Goal: Task Accomplishment & Management: Manage account settings

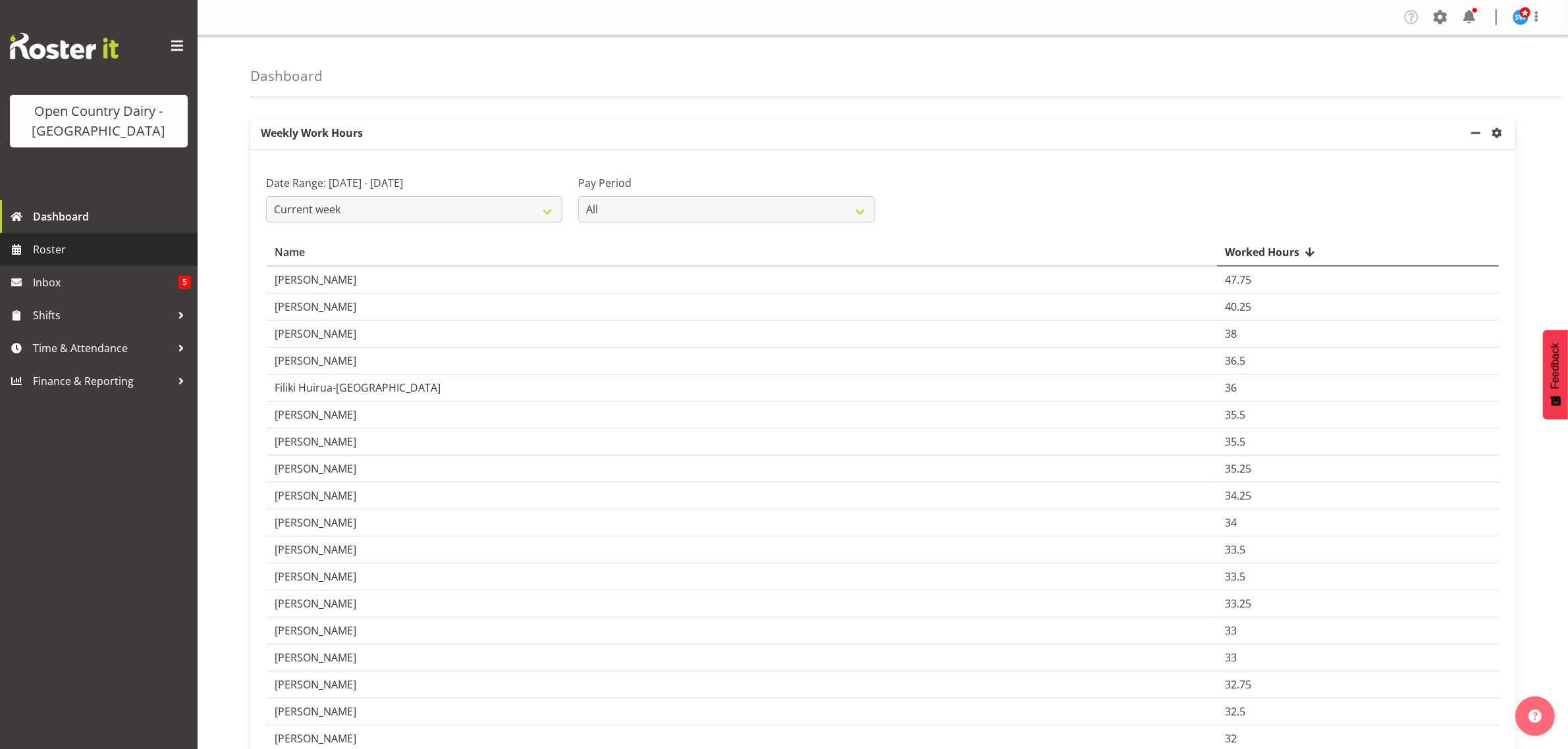
click at [56, 251] on span "Roster" at bounding box center [112, 250] width 158 height 20
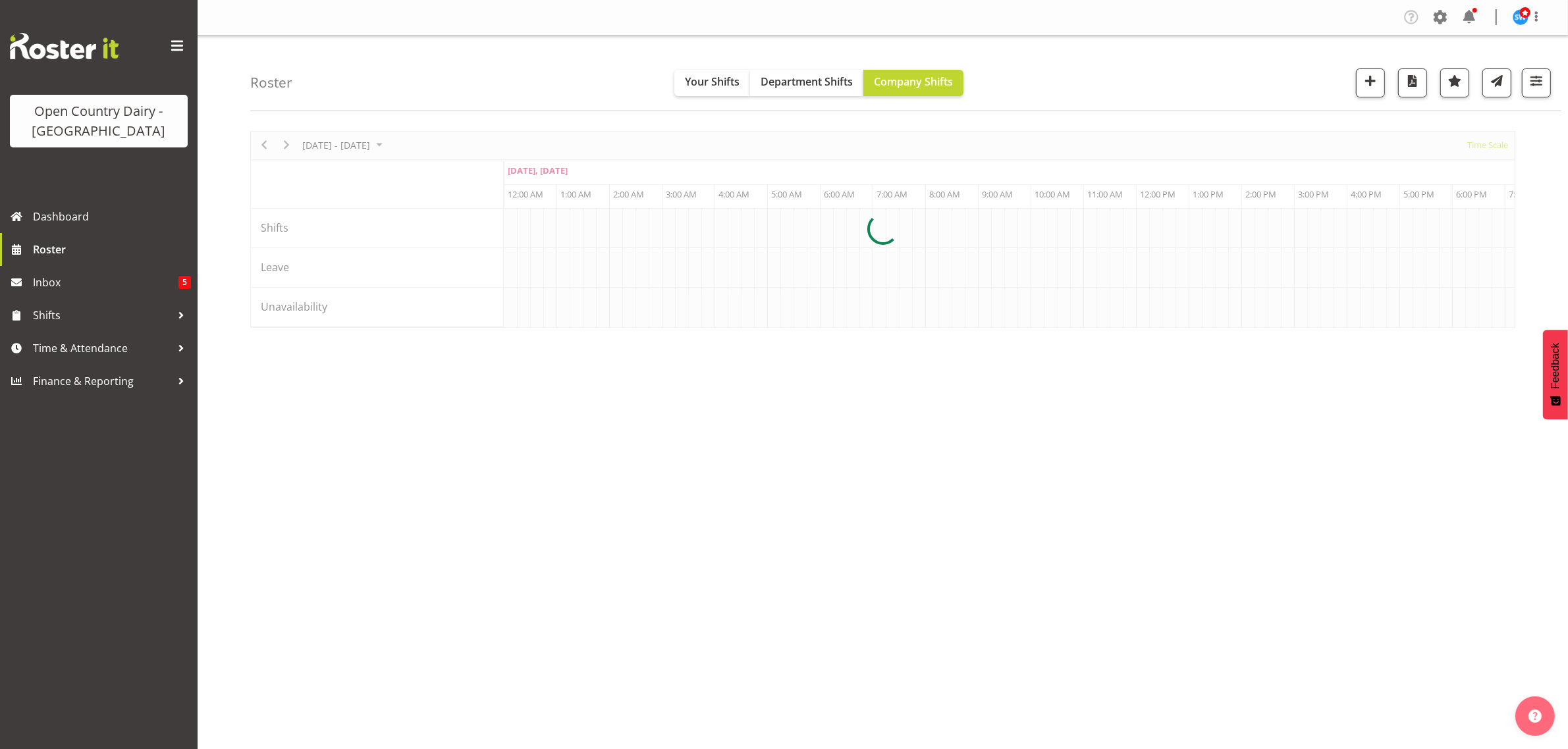
scroll to position [0, 3793]
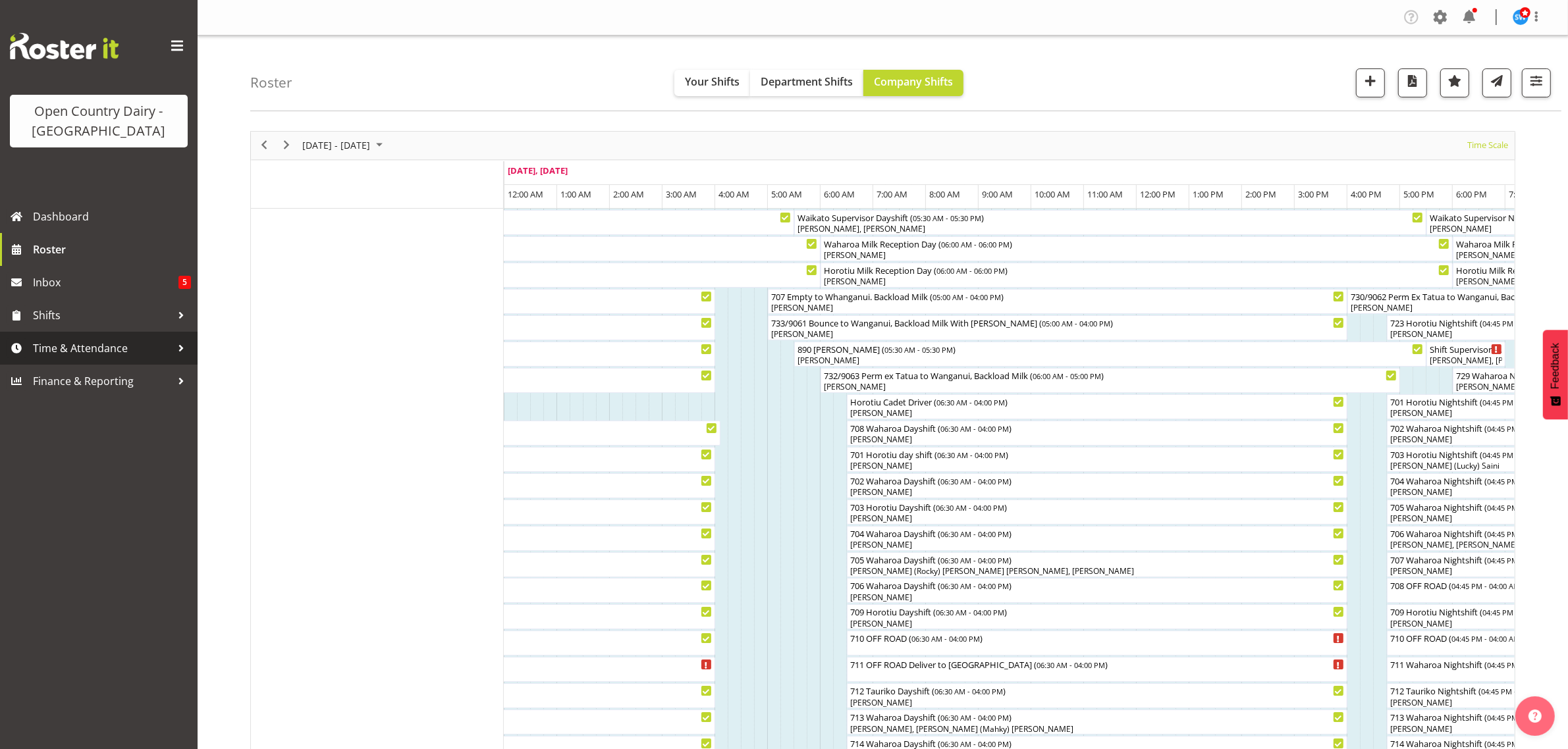
click at [74, 347] on span "Time & Attendance" at bounding box center [102, 348] width 138 height 20
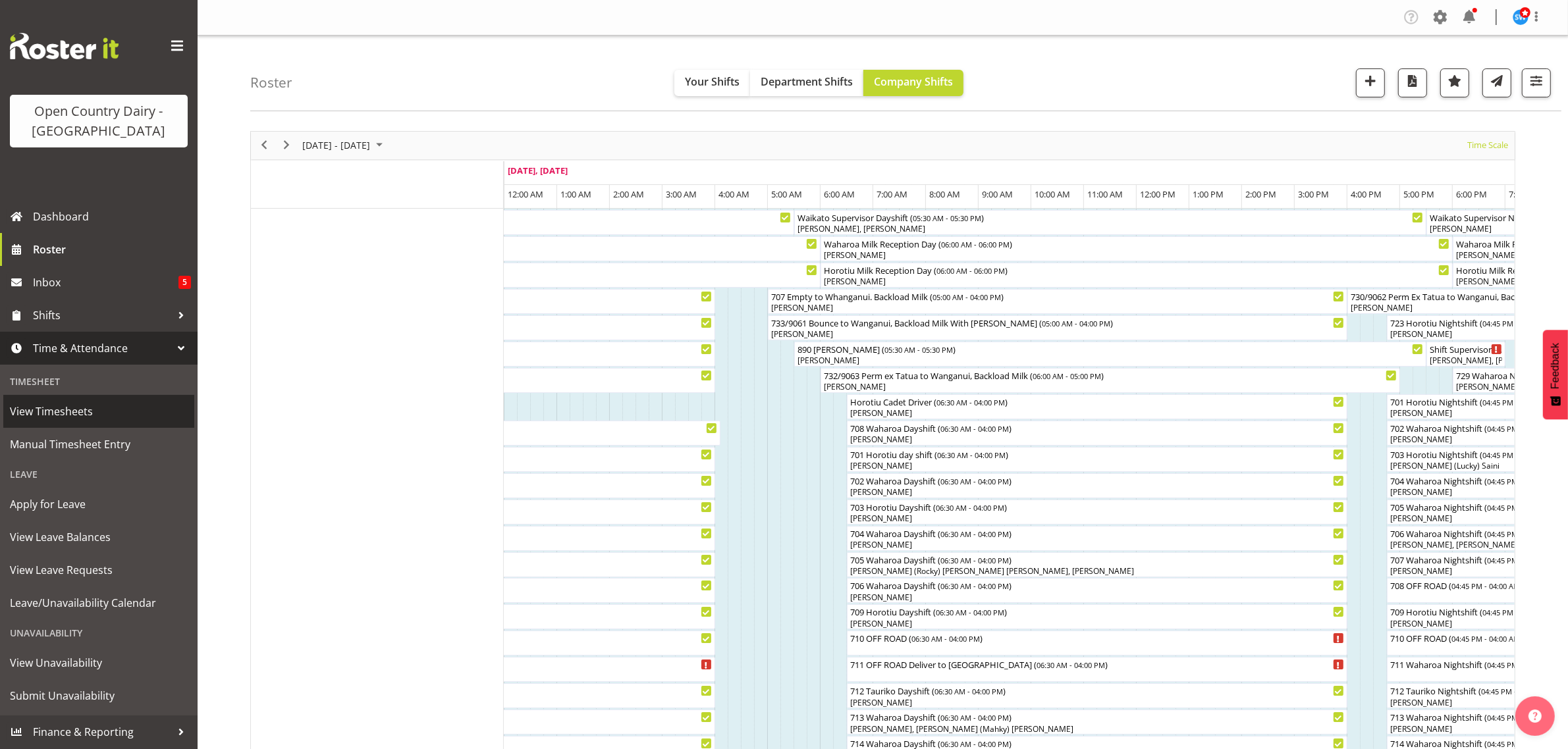
click at [49, 412] on span "View Timesheets" at bounding box center [99, 411] width 178 height 20
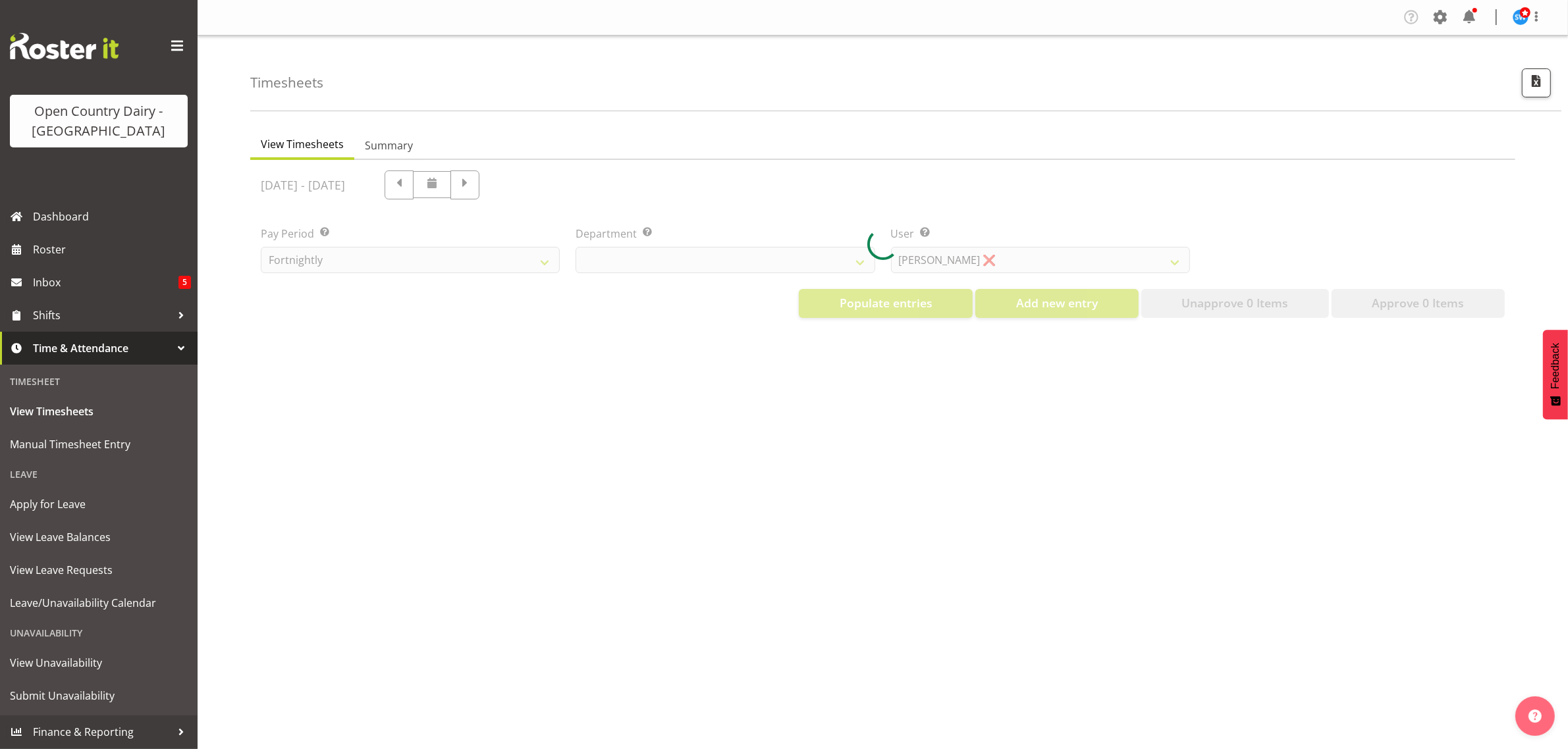
select select "733"
select select "7414"
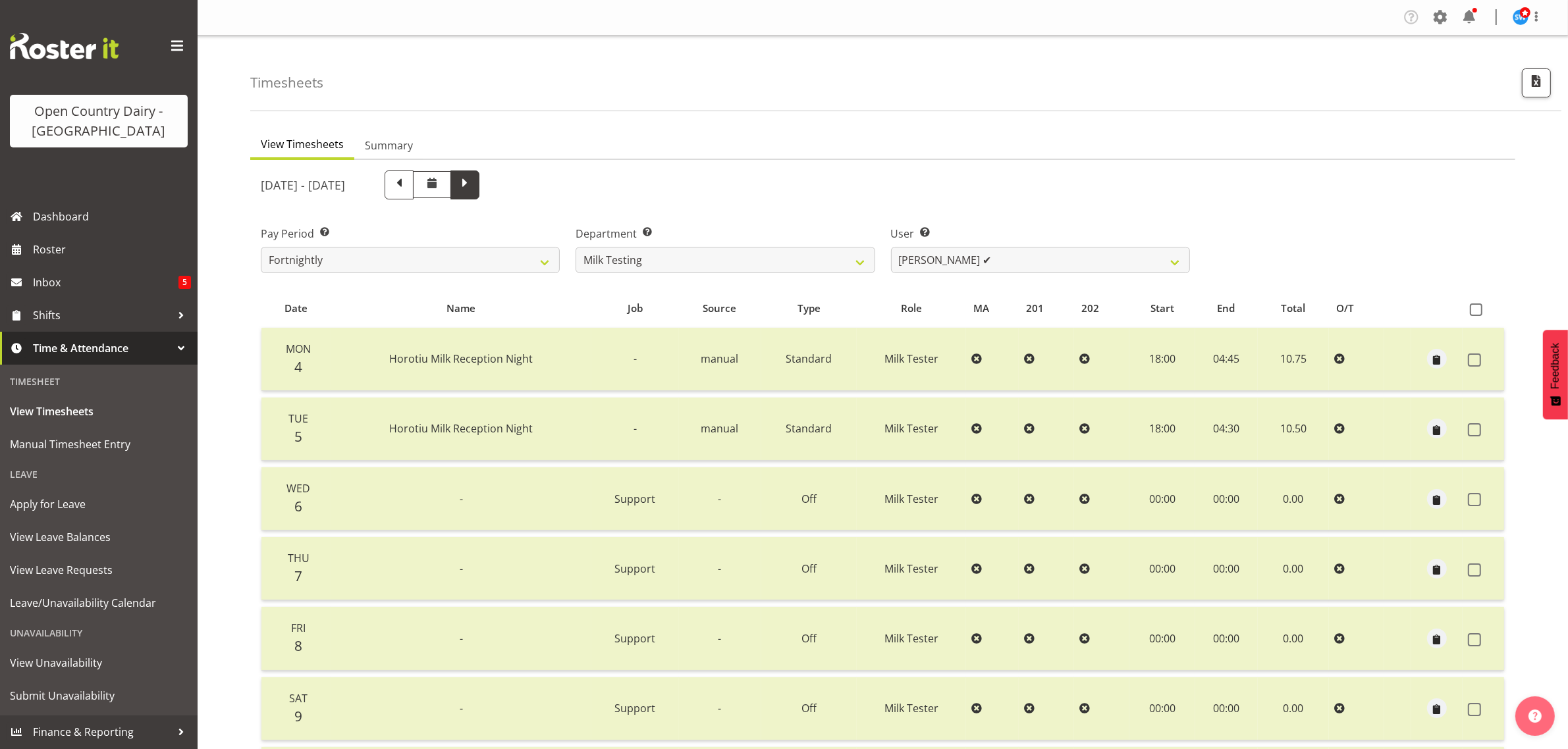
click at [474, 181] on span at bounding box center [465, 183] width 17 height 17
select select
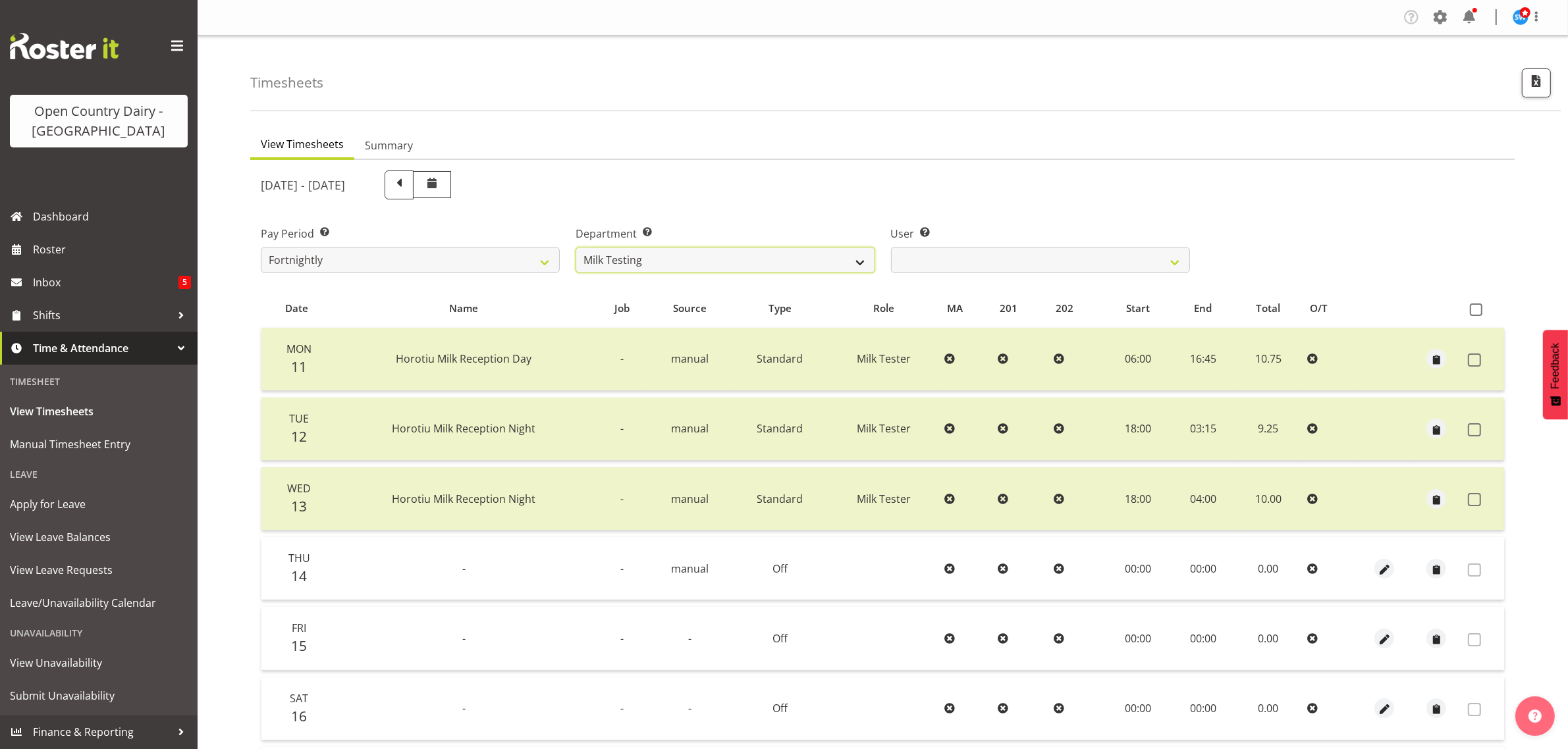
click at [774, 262] on select "701 702 703 704 705 706 707 708 709 710 711 712 713 714 715 716 717 718 719 720" at bounding box center [724, 260] width 299 height 27
click at [575, 247] on select "701 702 703 704 705 706 707 708 709 710 711 712 713 714 715 716 717 718 719 720" at bounding box center [724, 260] width 299 height 27
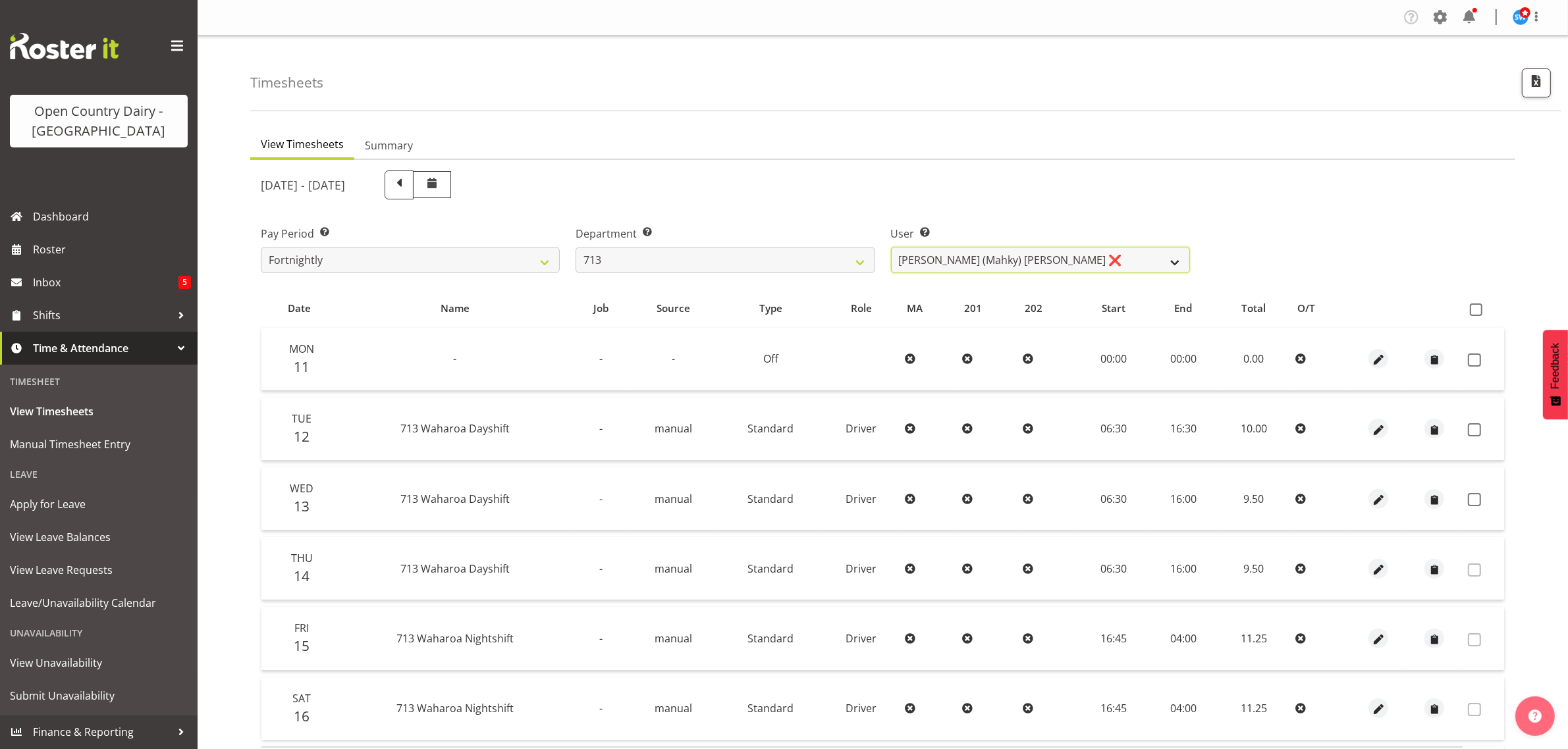
click at [1023, 255] on select "[PERSON_NAME] (Mahky) [PERSON_NAME] ❌ [PERSON_NAME] ❌ [PERSON_NAME] ❌" at bounding box center [1040, 260] width 299 height 27
click at [663, 250] on select "701 702 703 704 705 706 707 708 709 710 711 712 713 714 715 716 717 718 719 720" at bounding box center [724, 260] width 299 height 27
select select "842"
click at [575, 247] on select "701 702 703 704 705 706 707 708 709 710 711 712 713 714 715 716 717 718 719 720" at bounding box center [724, 260] width 299 height 27
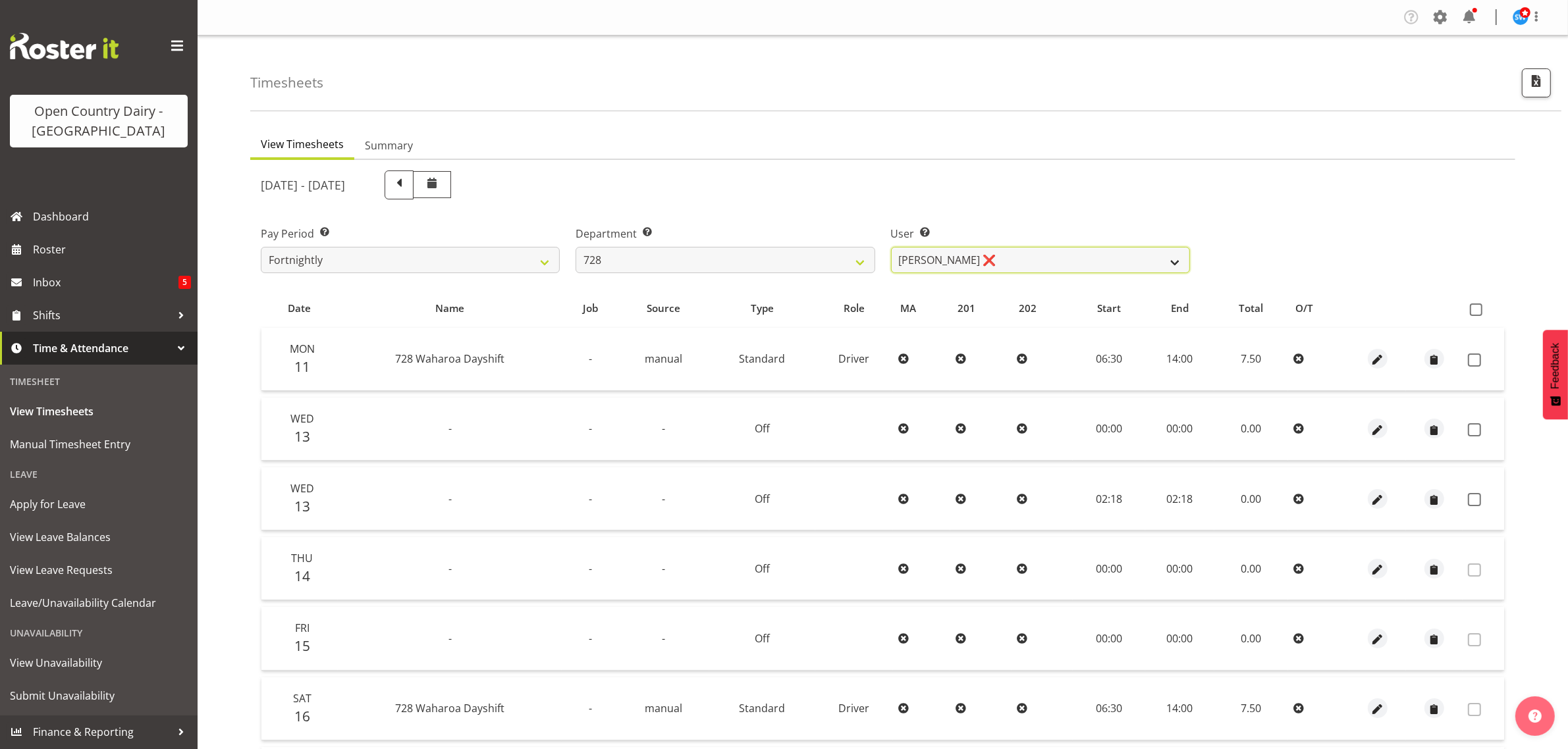
click at [1015, 255] on select "[PERSON_NAME] ❌ [PERSON_NAME] ❌ [PERSON_NAME] [PERSON_NAME] ❌ [PERSON_NAME] ❌ […" at bounding box center [1040, 260] width 299 height 27
select select "8207"
click at [891, 247] on select "[PERSON_NAME] ❌ [PERSON_NAME] ❌ [PERSON_NAME] [PERSON_NAME] ❌ [PERSON_NAME] ❌ […" at bounding box center [1040, 260] width 299 height 27
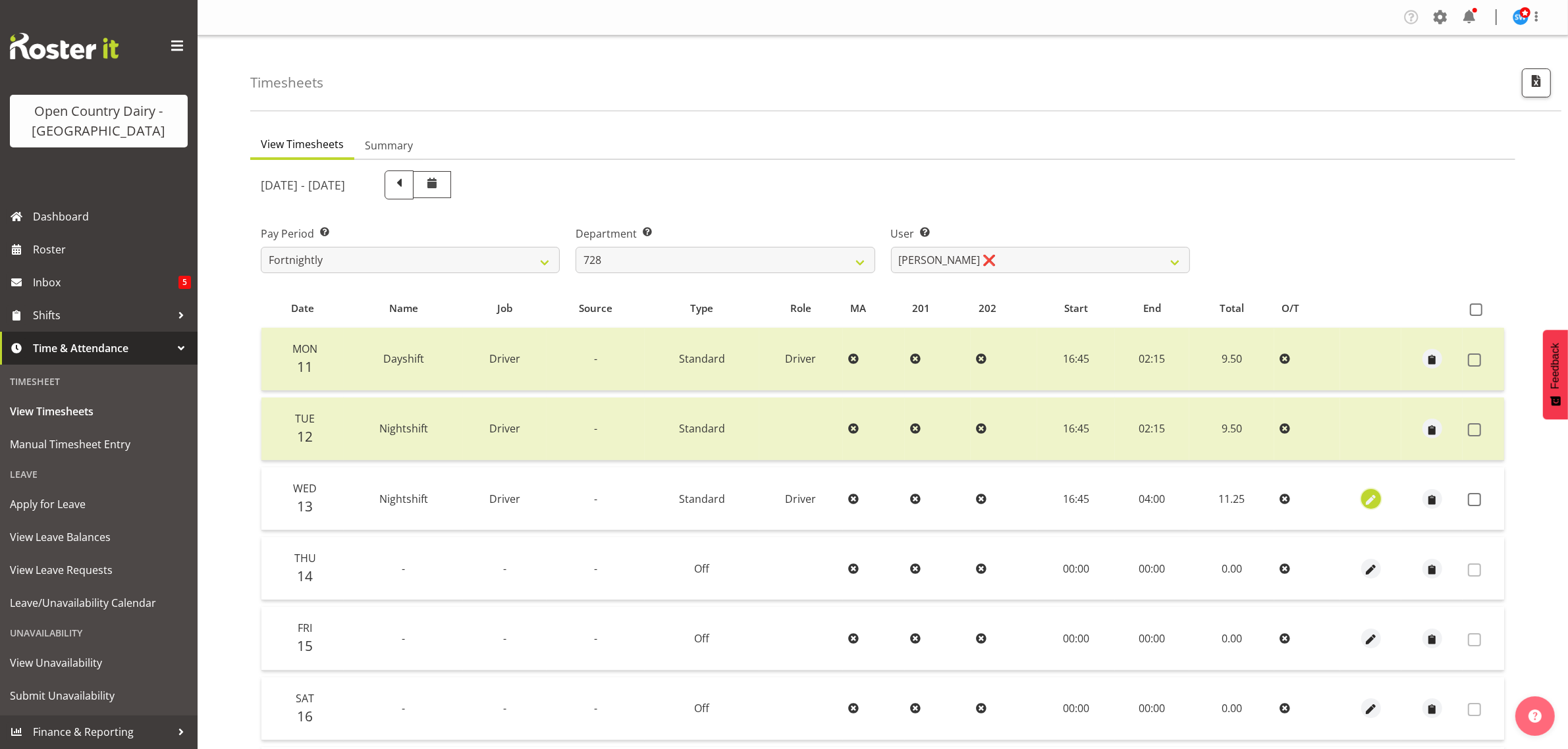
click at [1361, 495] on button "button" at bounding box center [1371, 499] width 20 height 20
select select "Standard"
select select "7"
select select "2025"
select select "4"
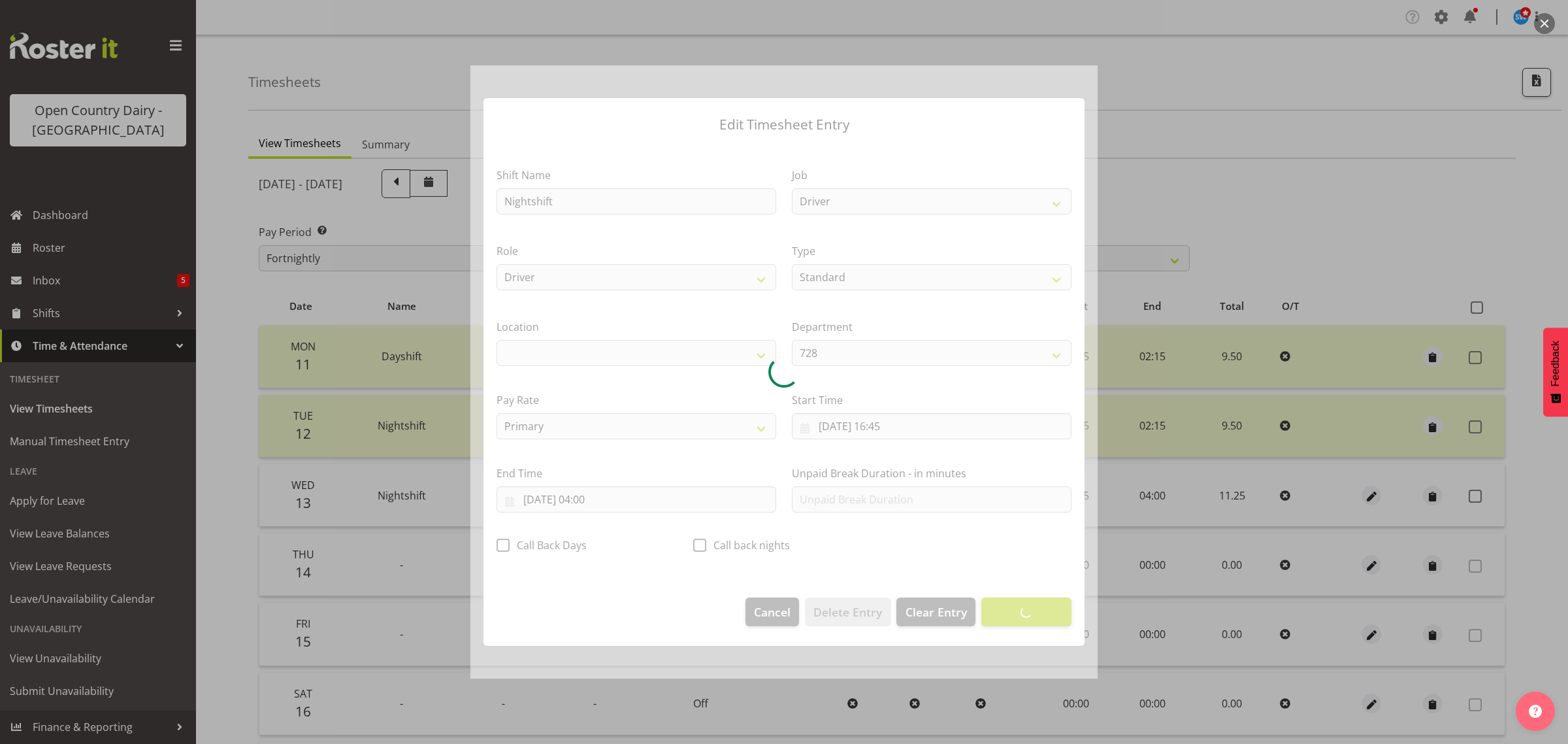
select select "1054"
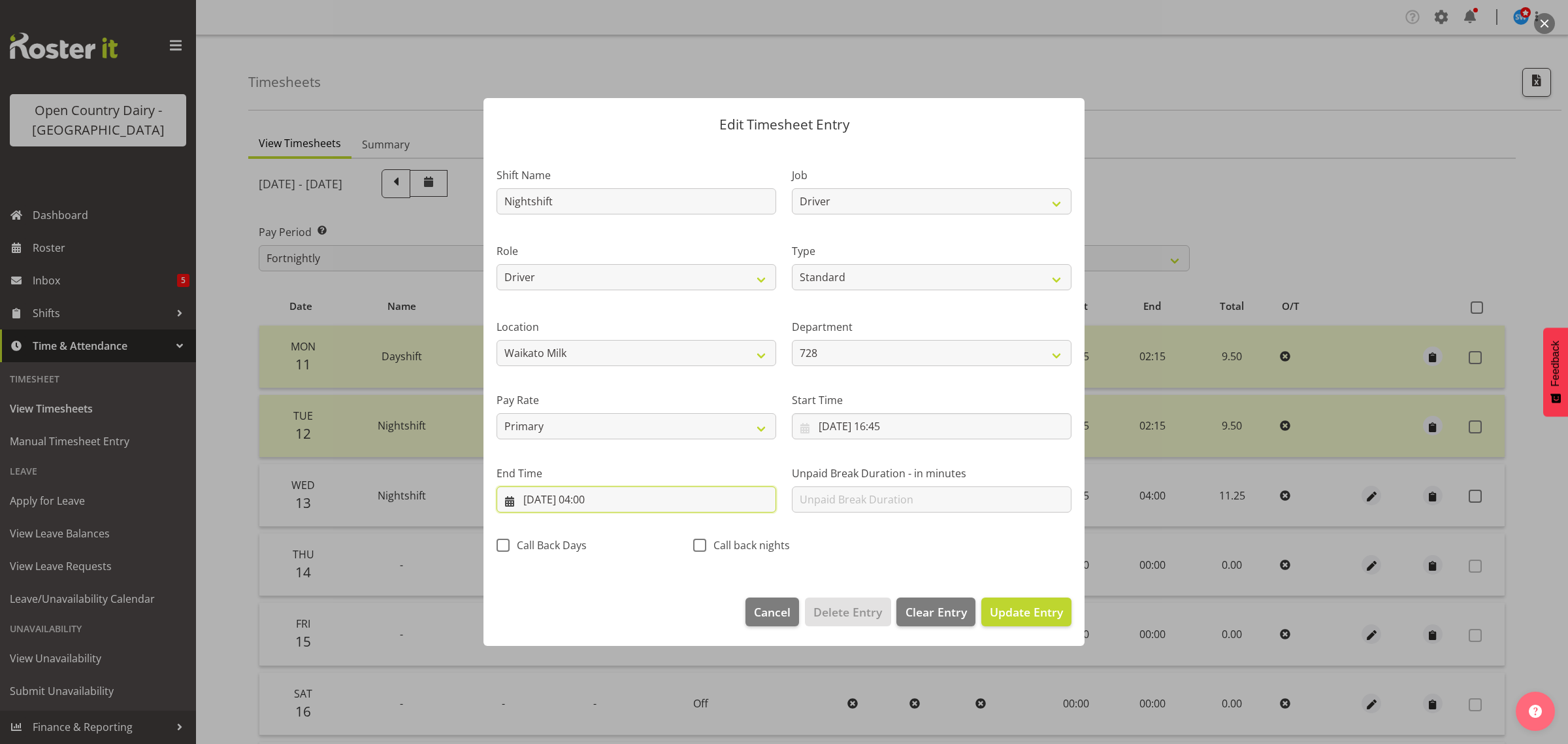
click at [600, 500] on input "[DATE] 04:00" at bounding box center [636, 499] width 279 height 26
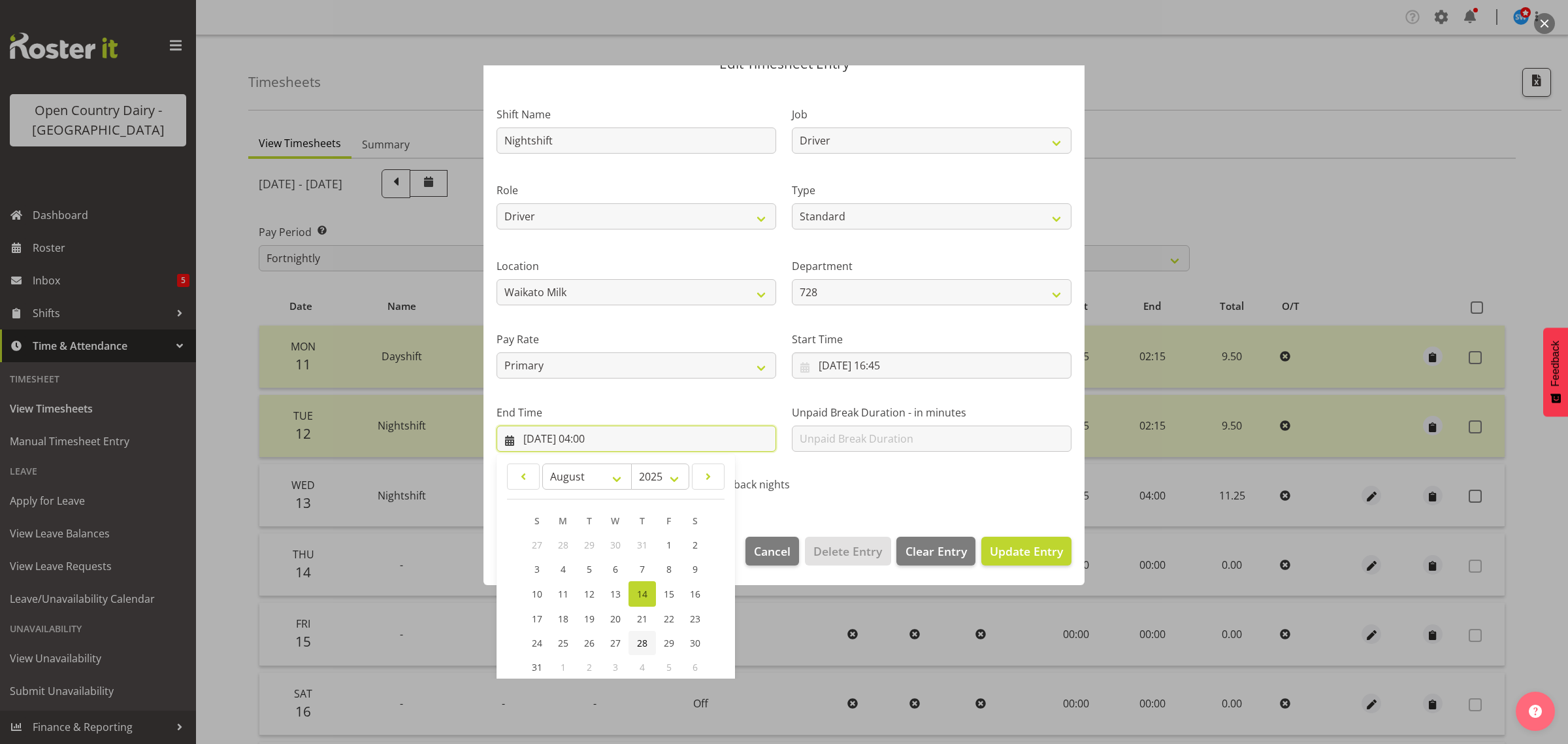
scroll to position [133, 0]
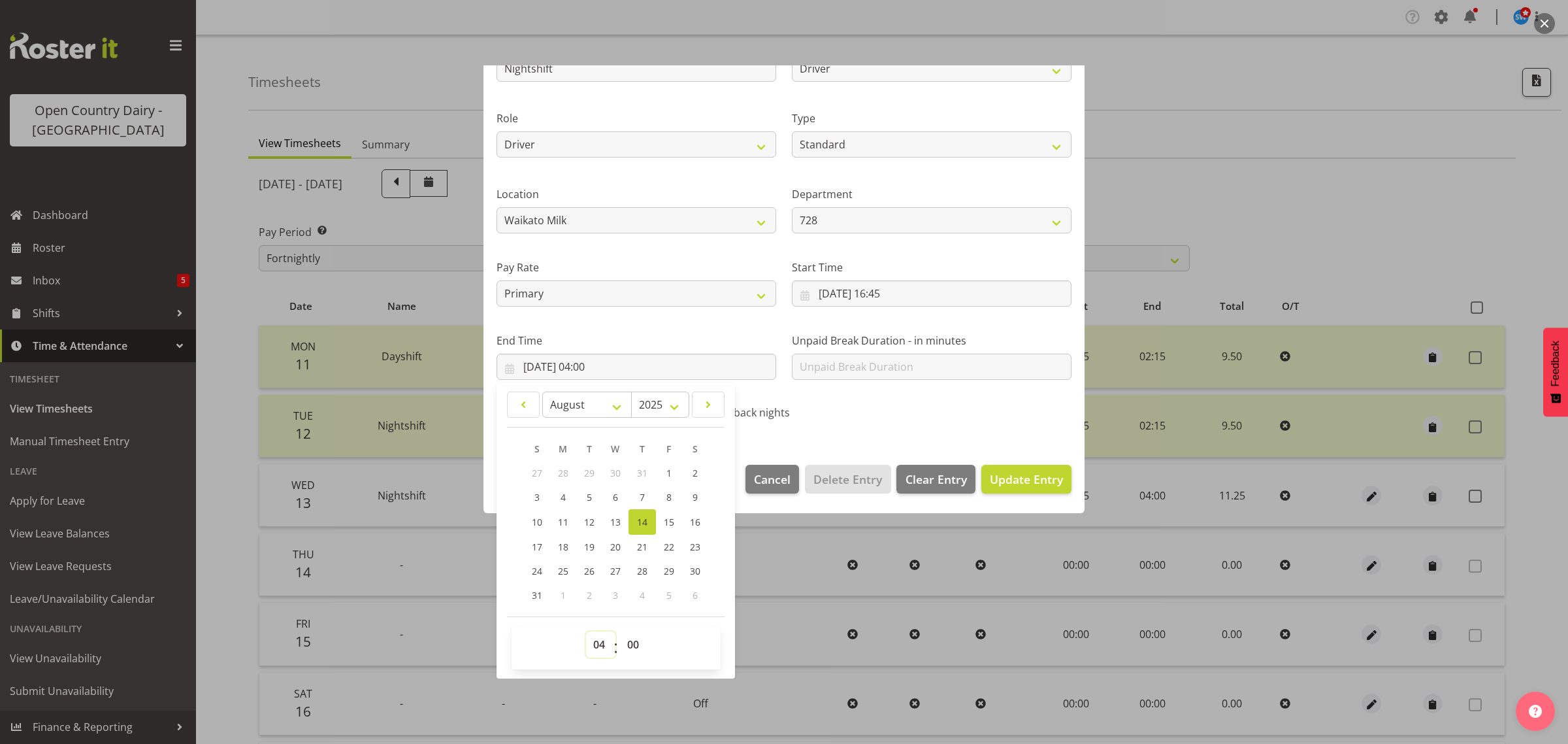
click at [596, 646] on select "00 01 02 03 04 05 06 07 08 09 10 11 12 13 14 15 16 17 18 19 20 21 22 23" at bounding box center [601, 645] width 30 height 26
select select "5"
click at [586, 632] on select "00 01 02 03 04 05 06 07 08 09 10 11 12 13 14 15 16 17 18 19 20 21 22 23" at bounding box center [601, 645] width 30 height 26
type input "[DATE] 05:00"
click at [990, 476] on span "Update Entry" at bounding box center [1026, 479] width 74 height 16
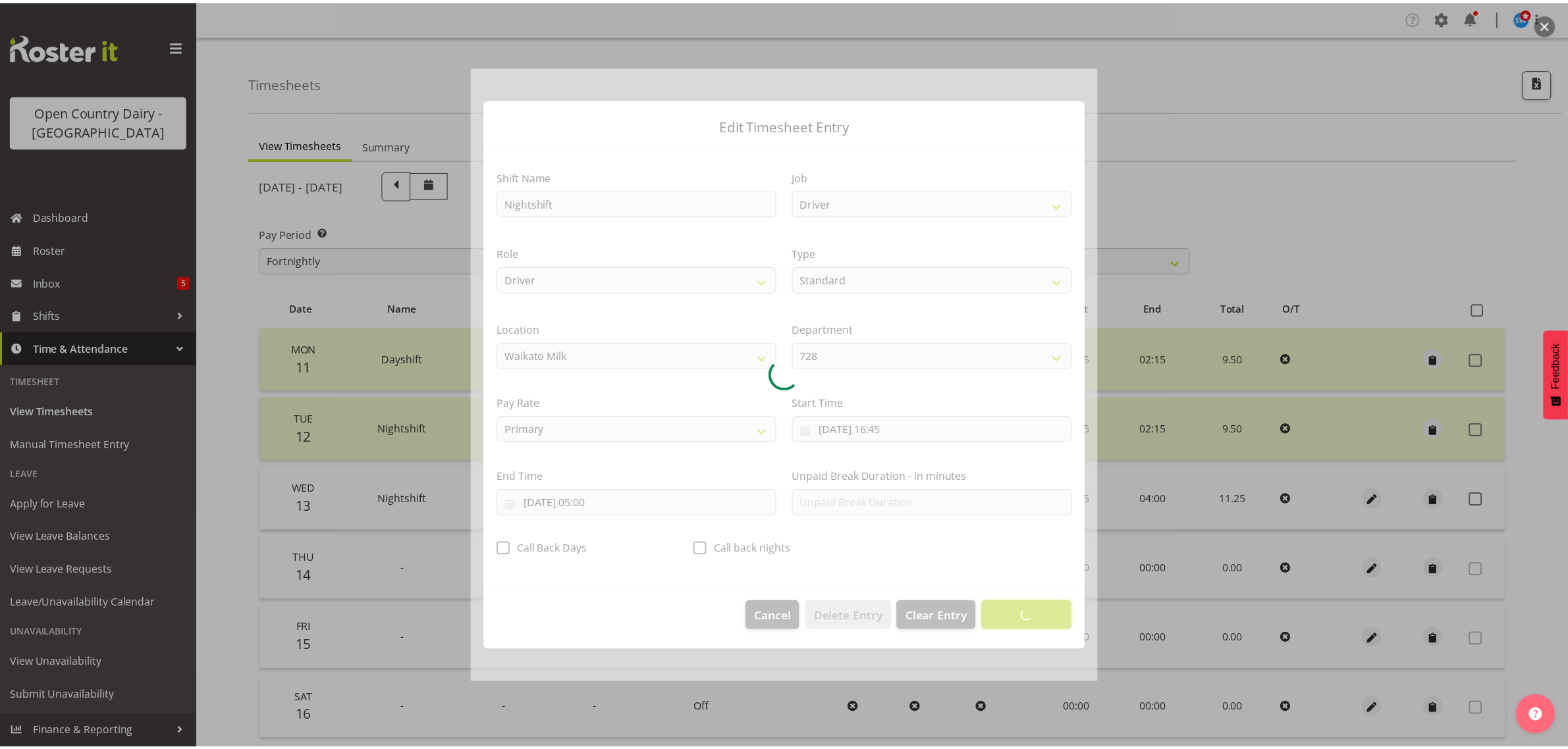
scroll to position [0, 0]
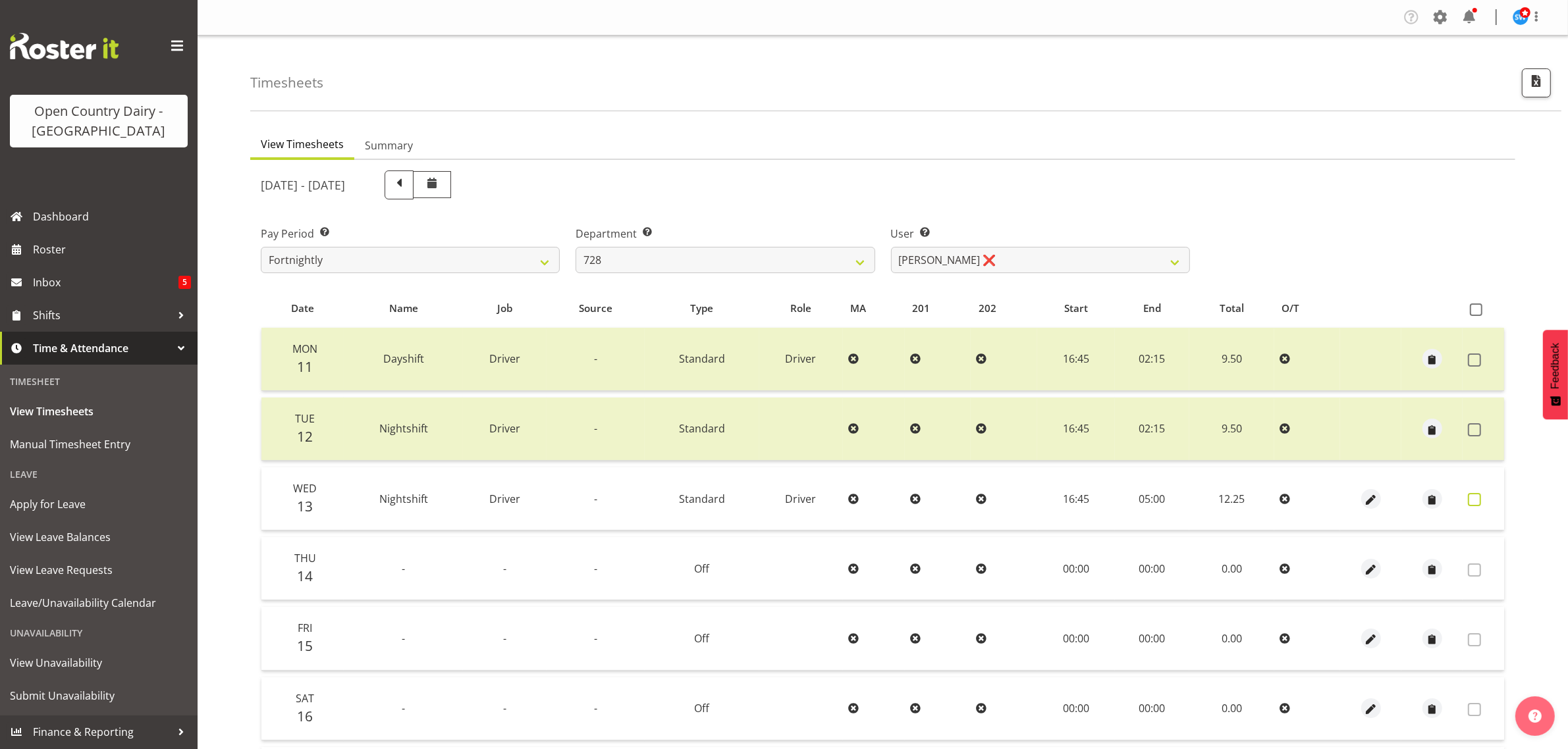
click at [1474, 498] on span at bounding box center [1475, 499] width 13 height 13
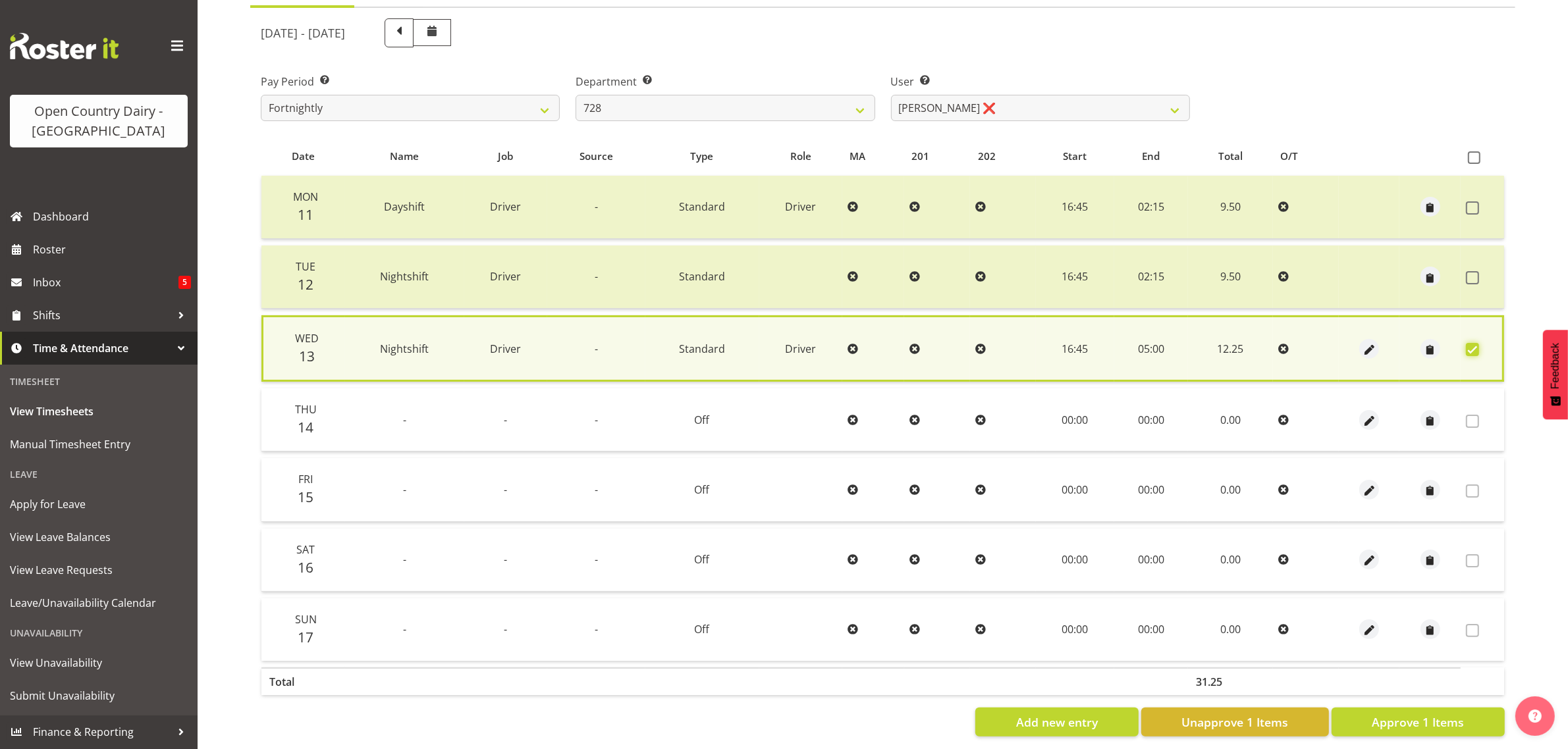
scroll to position [171, 0]
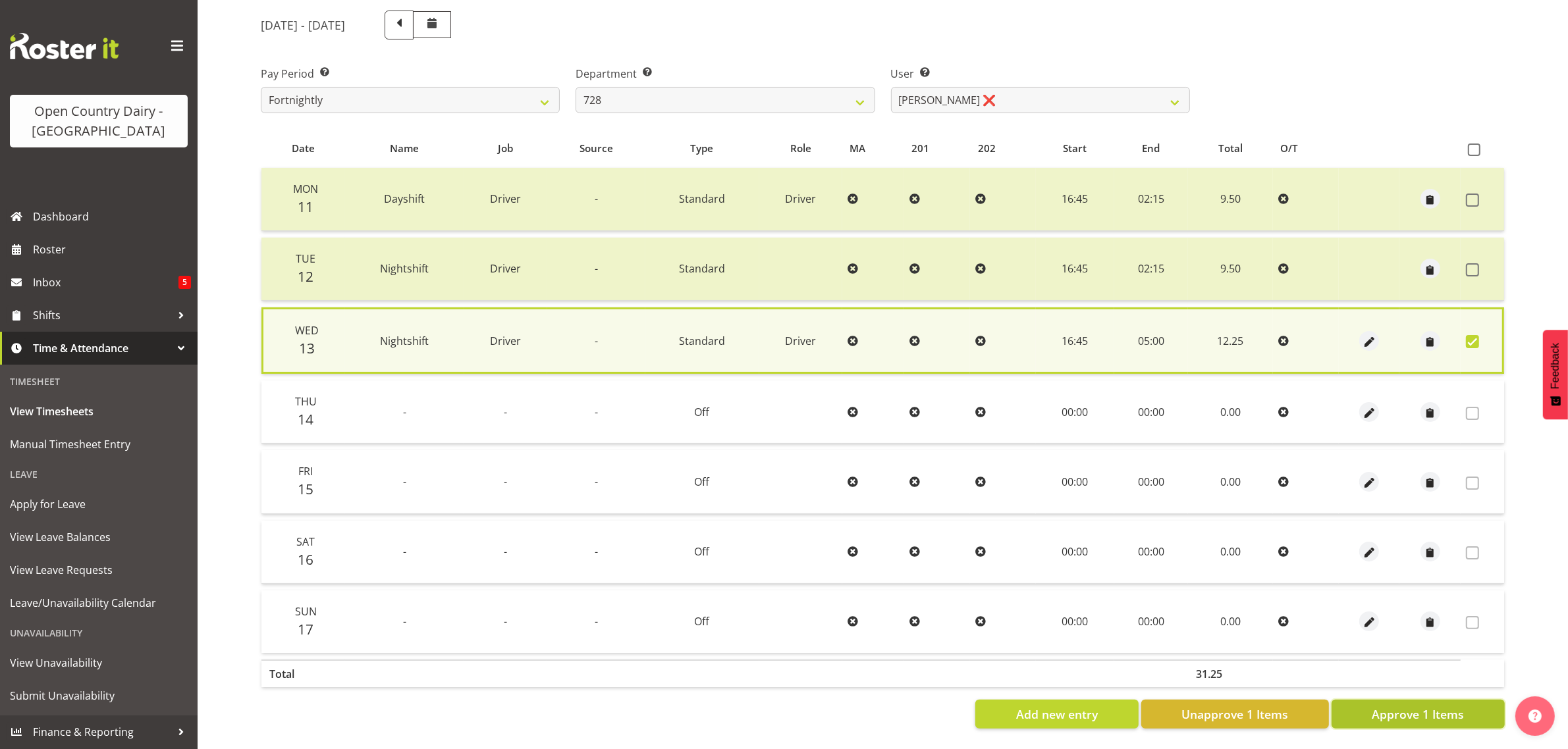
click at [1427, 706] on span "Approve 1 Items" at bounding box center [1417, 714] width 92 height 17
checkbox input "false"
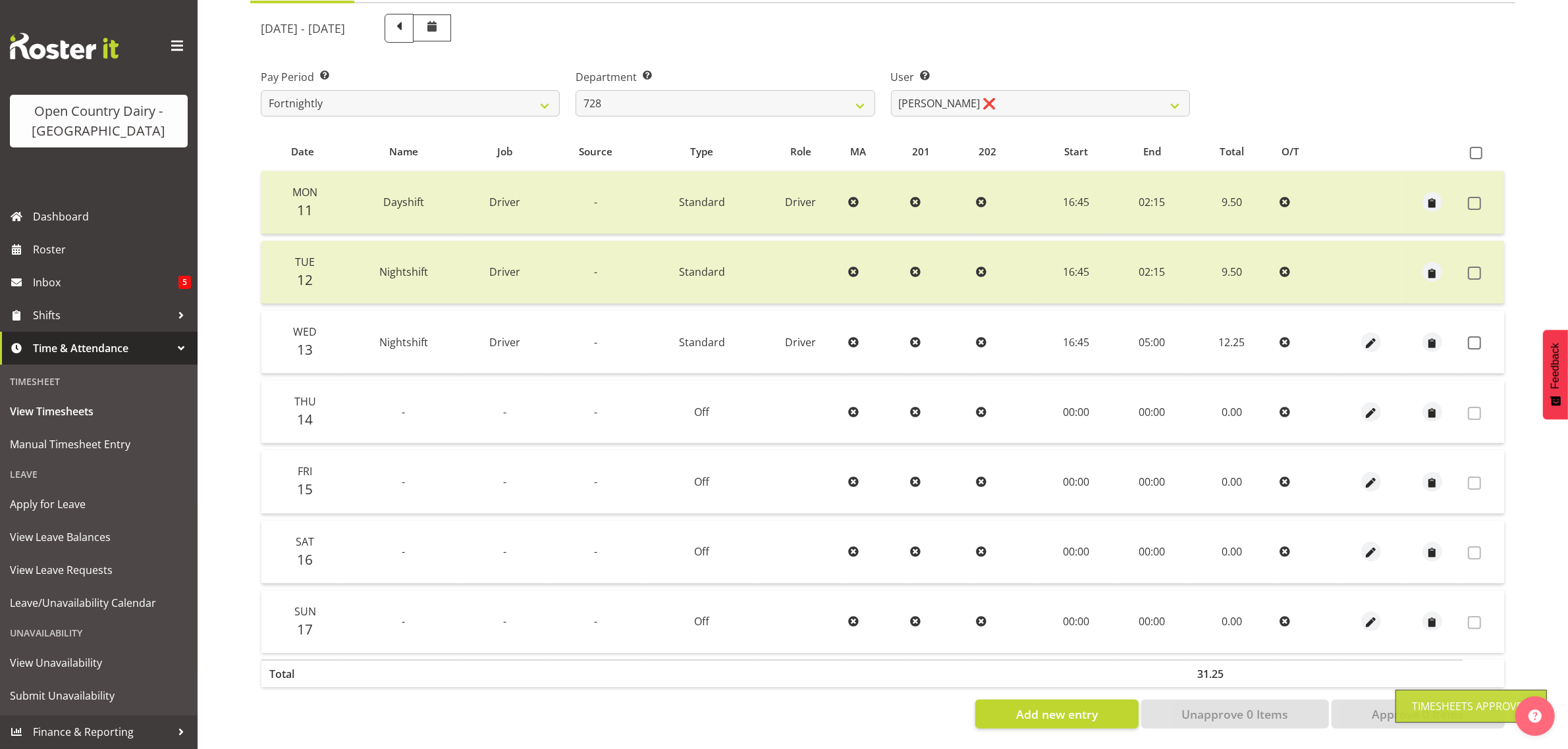
scroll to position [168, 0]
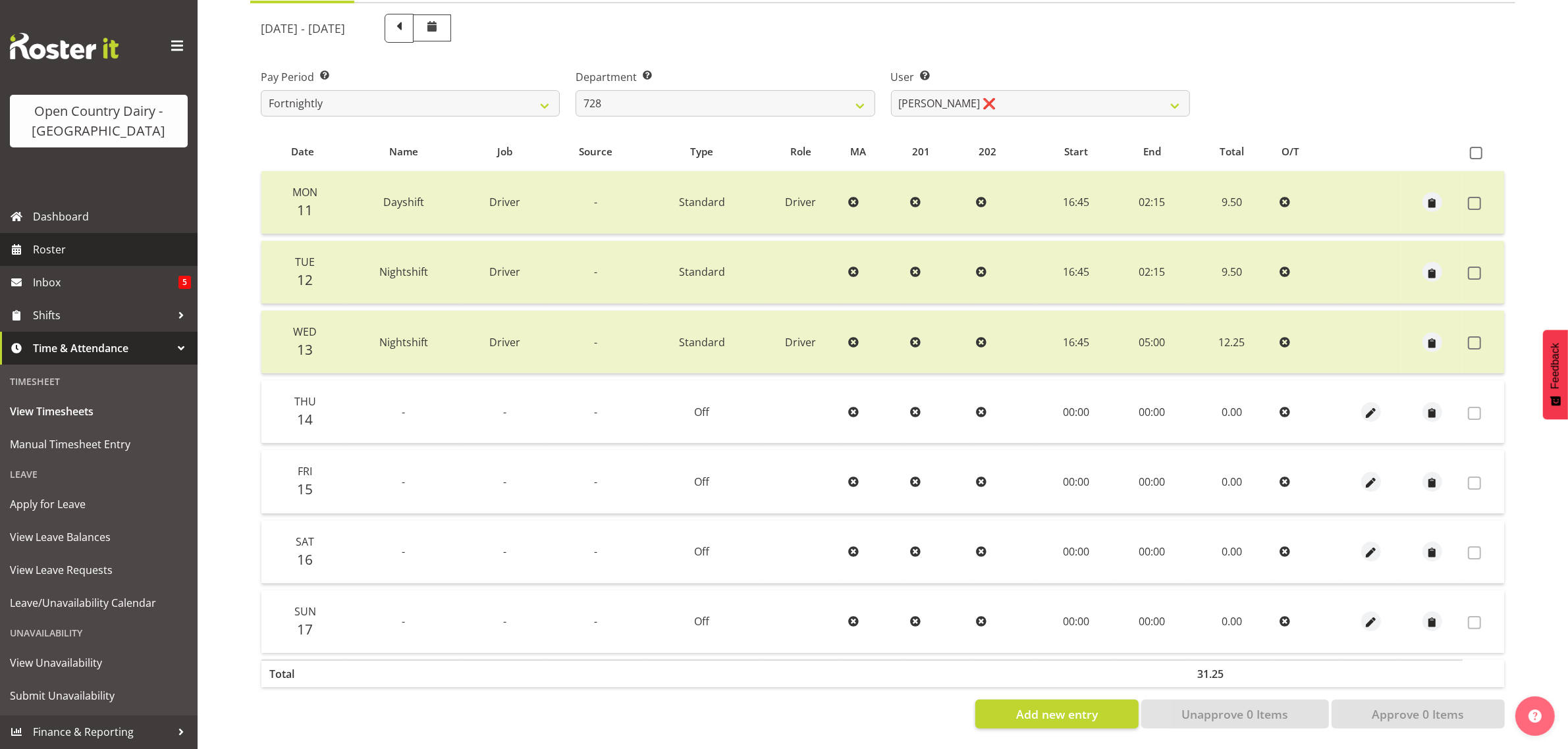
click at [50, 247] on span "Roster" at bounding box center [112, 250] width 158 height 20
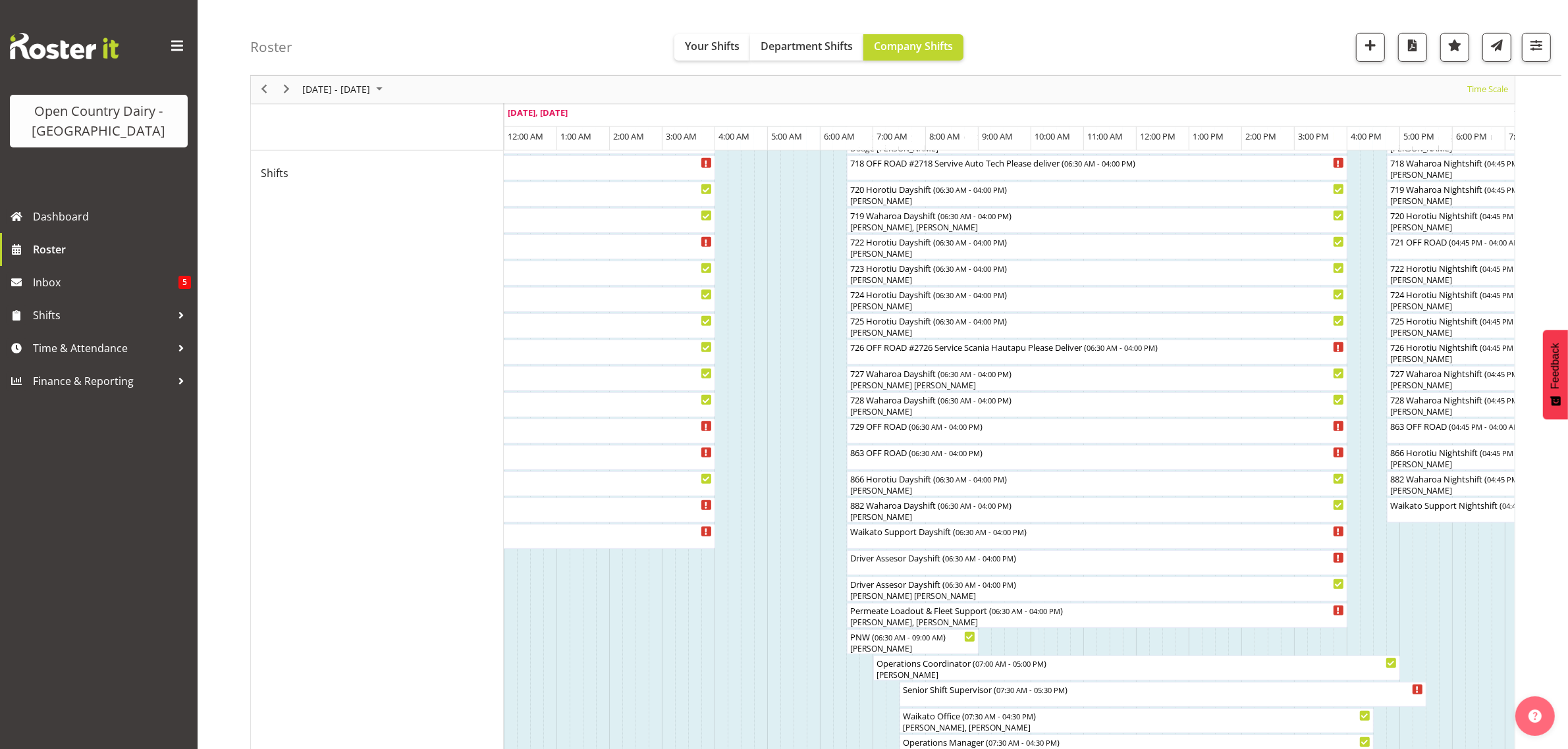
scroll to position [658, 0]
